Goal: Transaction & Acquisition: Purchase product/service

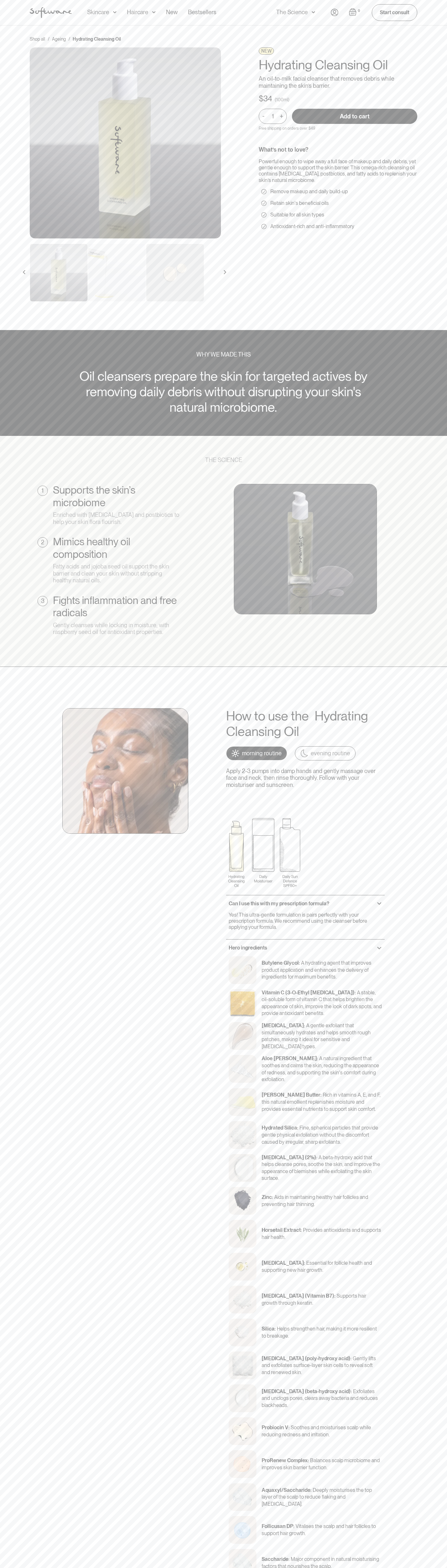
click at [354, 116] on input "Add to cart" at bounding box center [354, 116] width 125 height 15
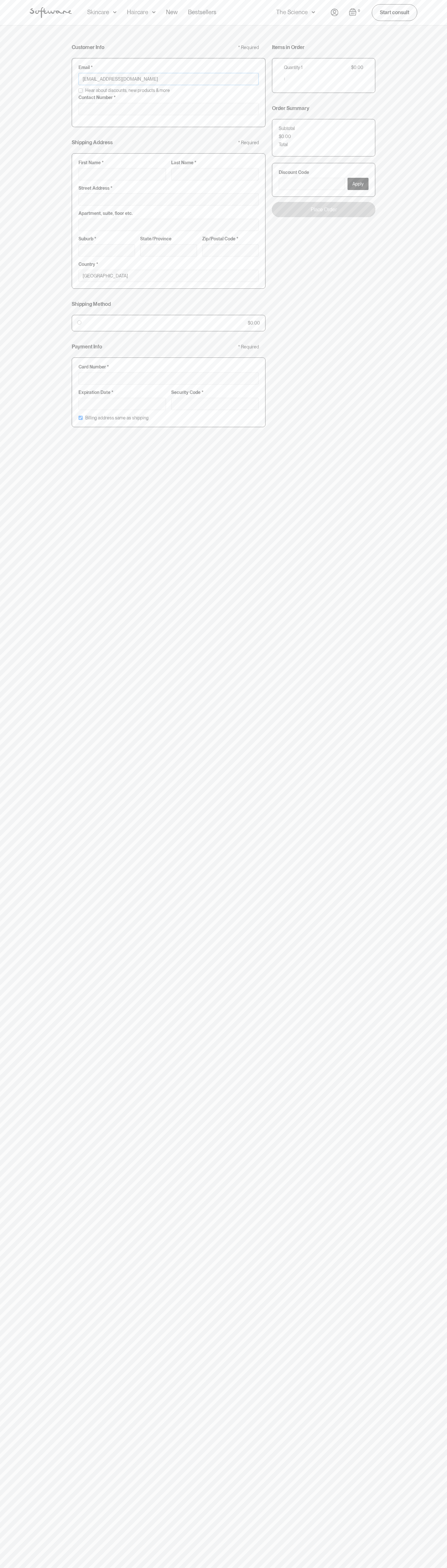
type input "[EMAIL_ADDRESS][DOMAIN_NAME]"
type input "0293744000"
type input "G"
type input "Go"
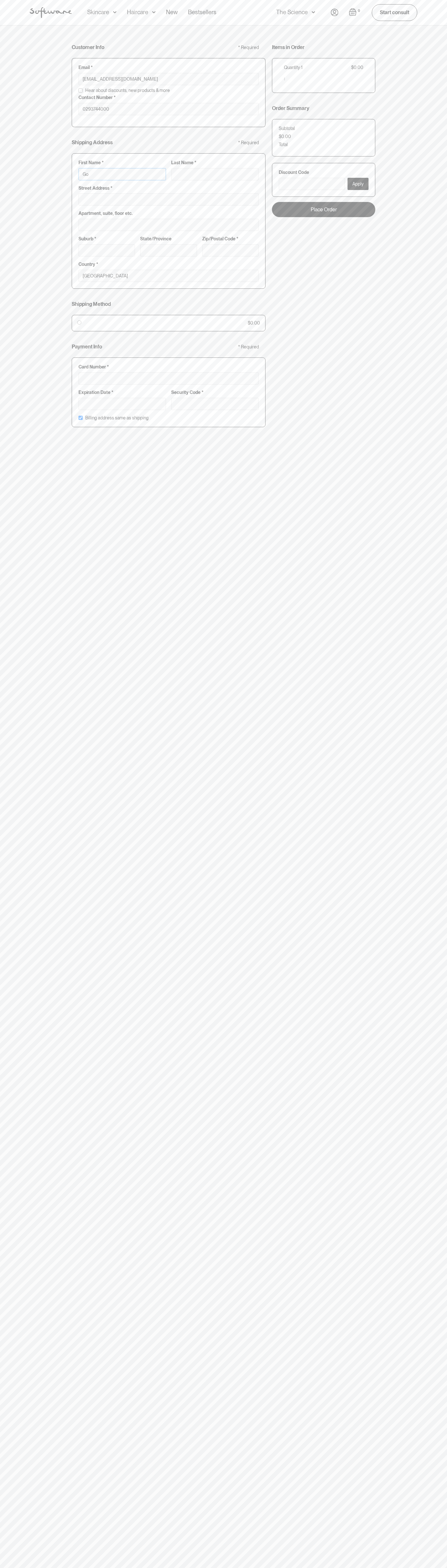
type input "Goo"
type input "Goog"
type input "Googl"
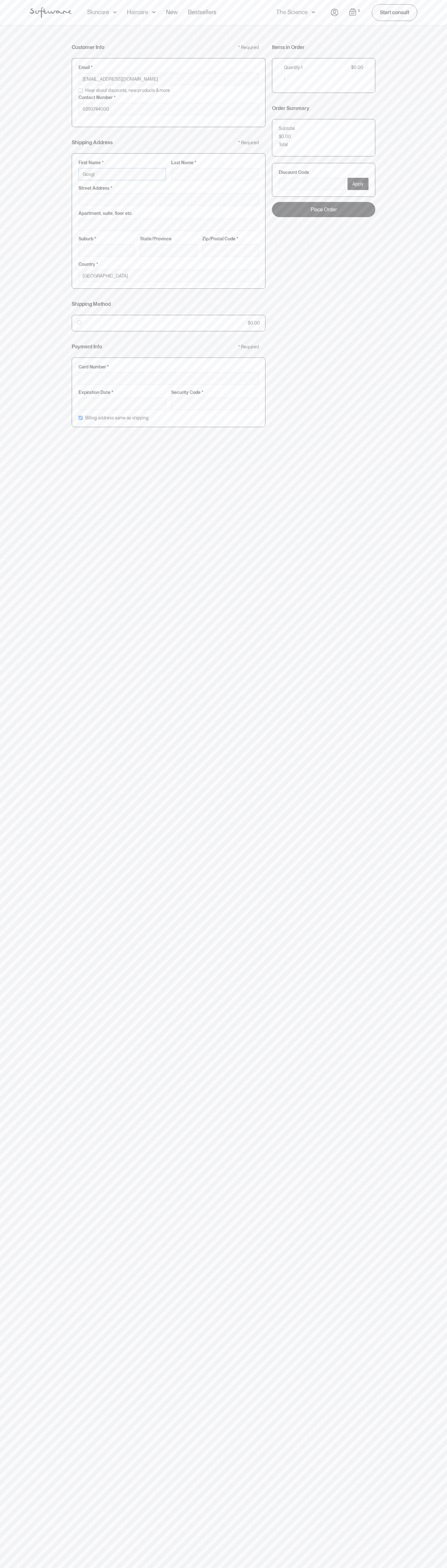
type input "Google"
type input "Google S"
type input "S"
type input "Google St"
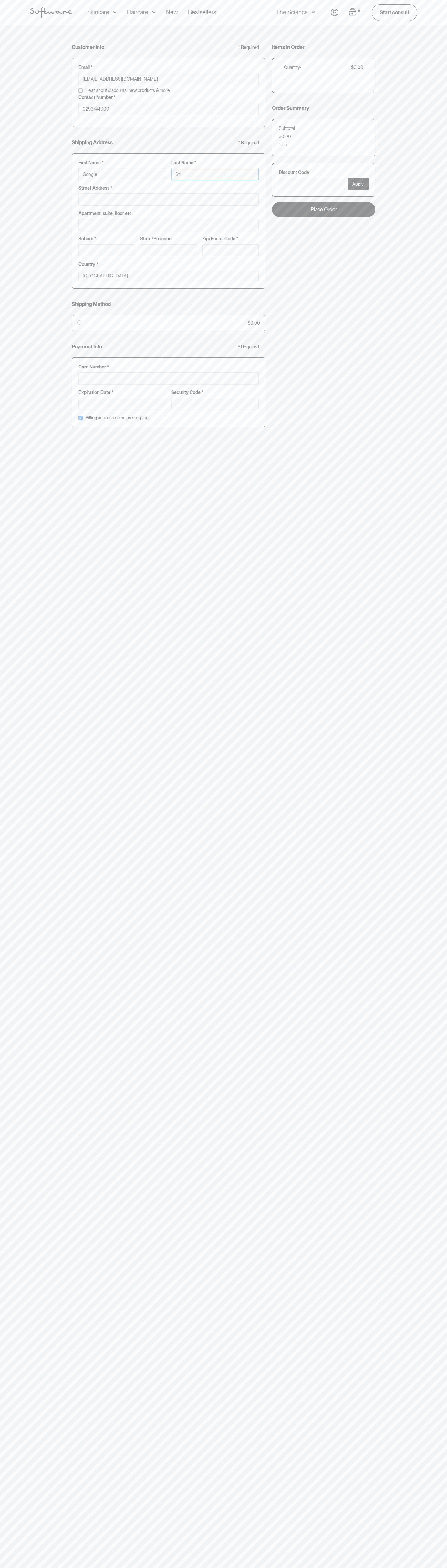
type input "Sto"
type input "Google Sto"
type input "Stor"
type input "Google Stor"
type input "Store"
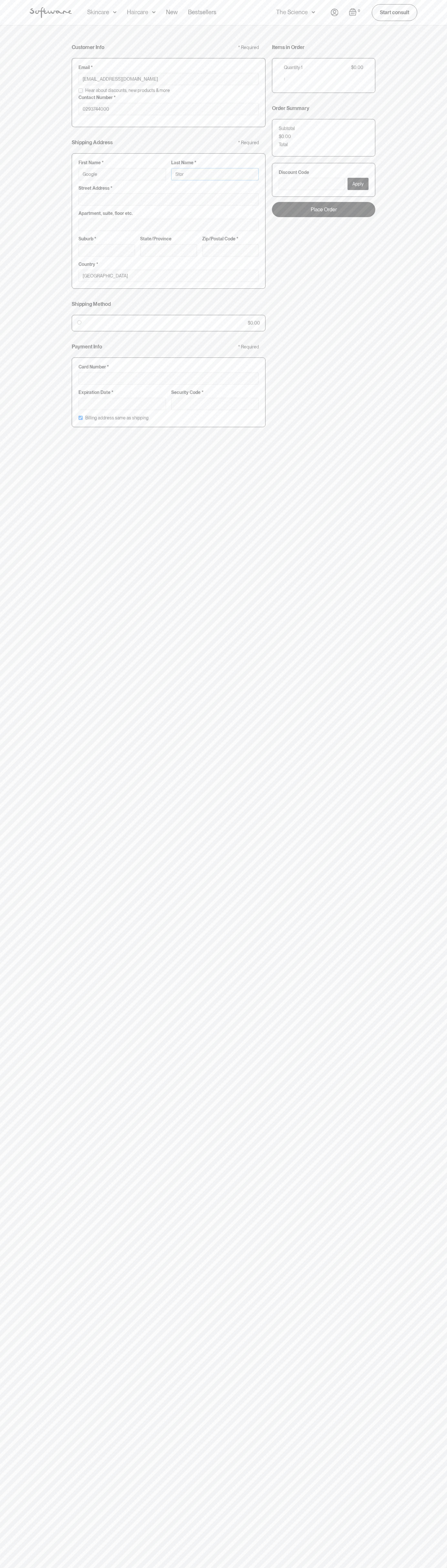
type input "Google Store"
type input "Storeb"
type input "Google Storebo"
type input "Storebot"
type input "Google Storebot"
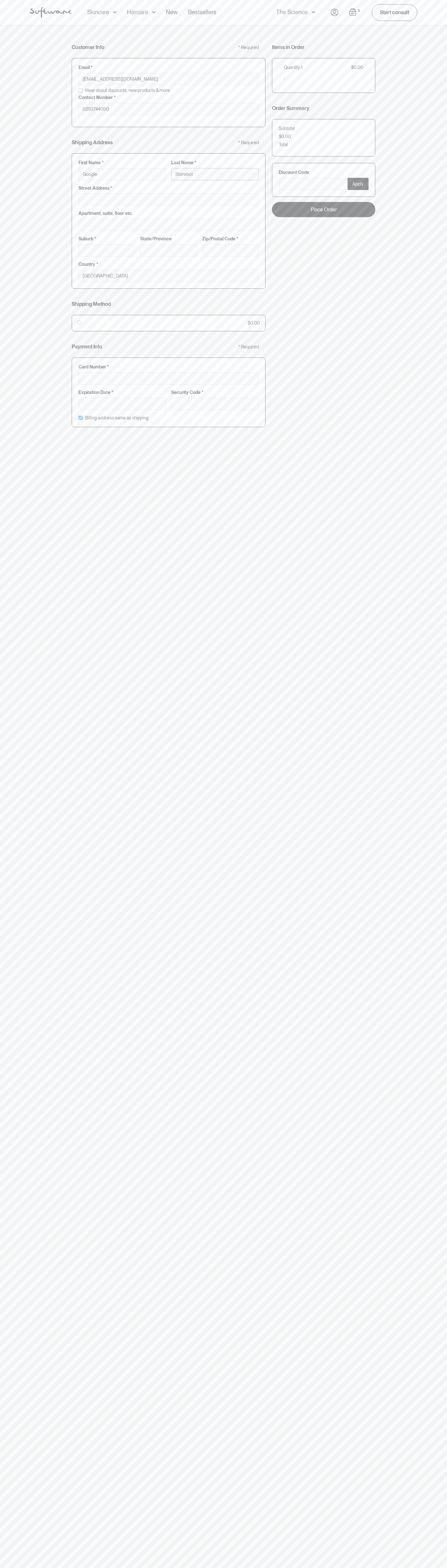
type input "Storebot"
type input "1600 Amphitheatre Parkway"
type input "First floor"
type input "mountain view"
type input "ca"
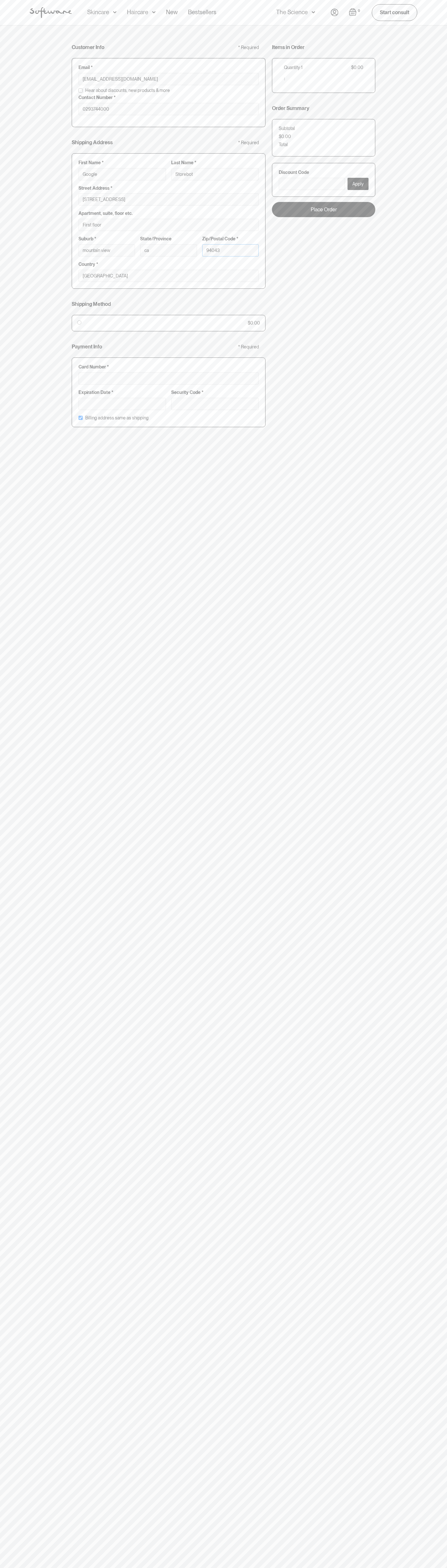
type input "94043"
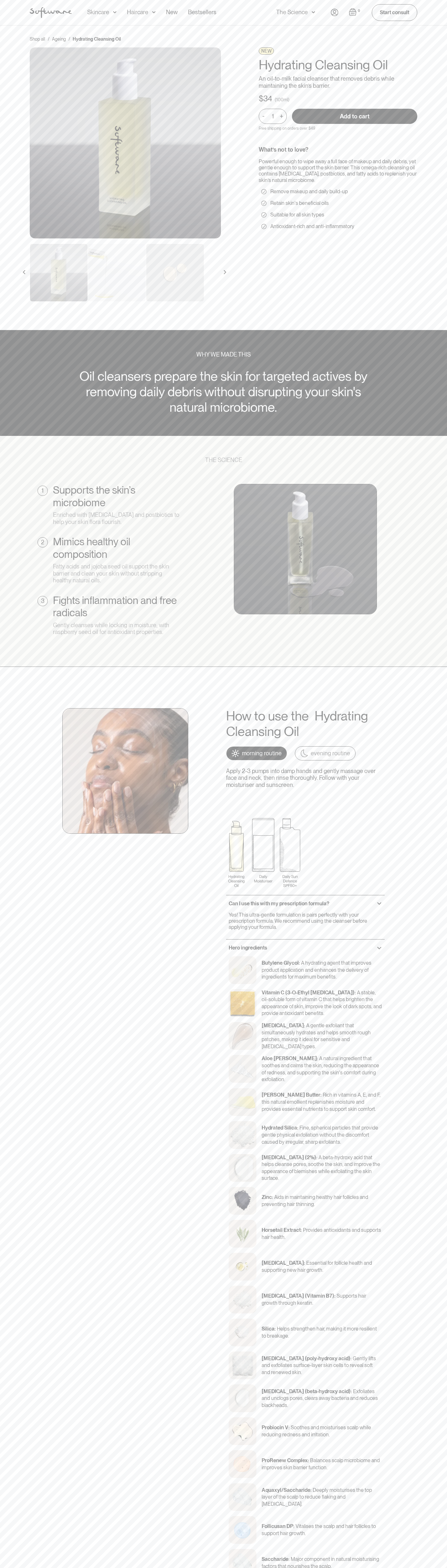
click at [122, 23] on div "Acne Ageing Pigmentation Everyday care Hair Loss Learn Skincare Custom Formulas…" at bounding box center [152, 12] width 129 height 25
click at [275, 1567] on html "Acne Ageing Pigmentation Everyday care Hair Loss Learn Skincare Custom Formulas…" at bounding box center [224, 784] width 447 height 1568
click at [29, 76] on div "Shop all / Ageing / Hydrating Cleansing Oil NEW Hydrating Cleansing Oil An oil-…" at bounding box center [223, 172] width 403 height 273
